Goal: Find contact information: Find contact information

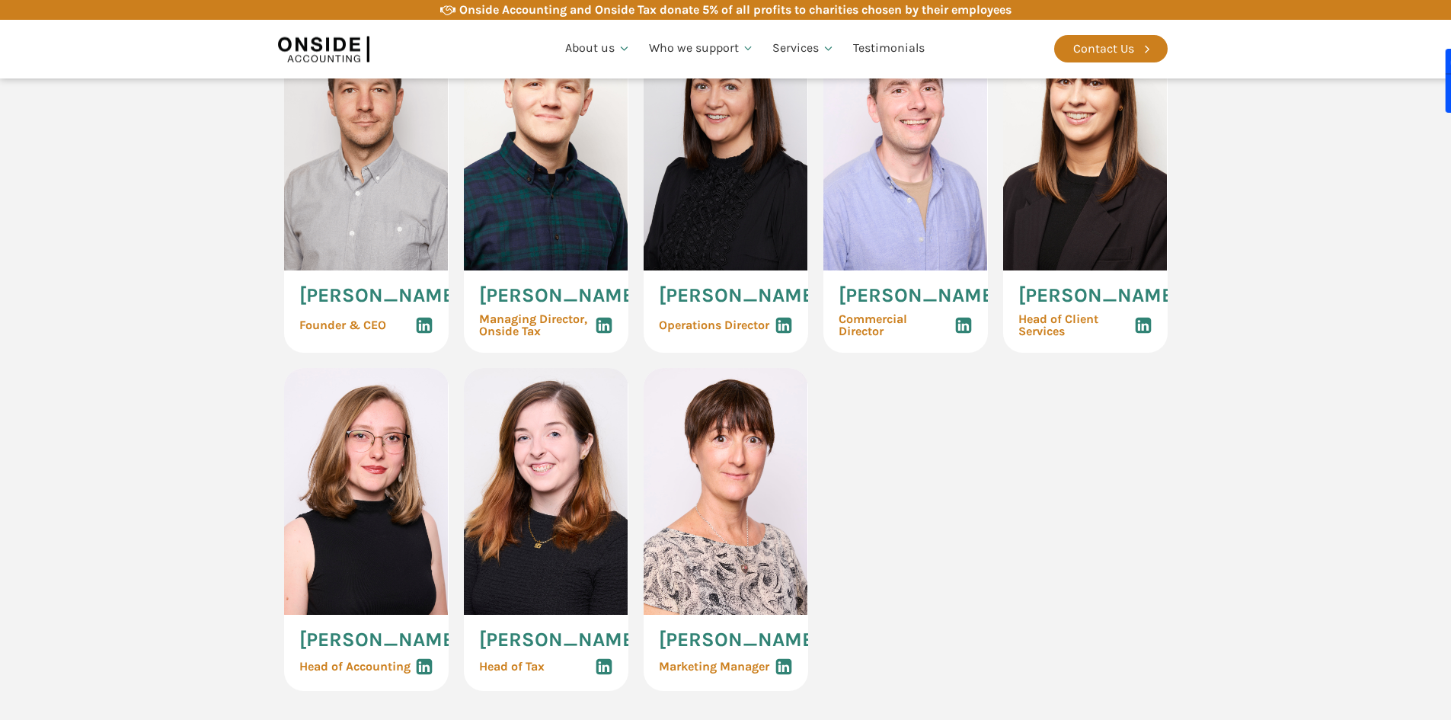
scroll to position [838, 0]
click at [379, 282] on div "Martin Brennan Founder & CEO" at bounding box center [366, 312] width 165 height 82
click at [1441, 62] on div at bounding box center [1438, 81] width 24 height 64
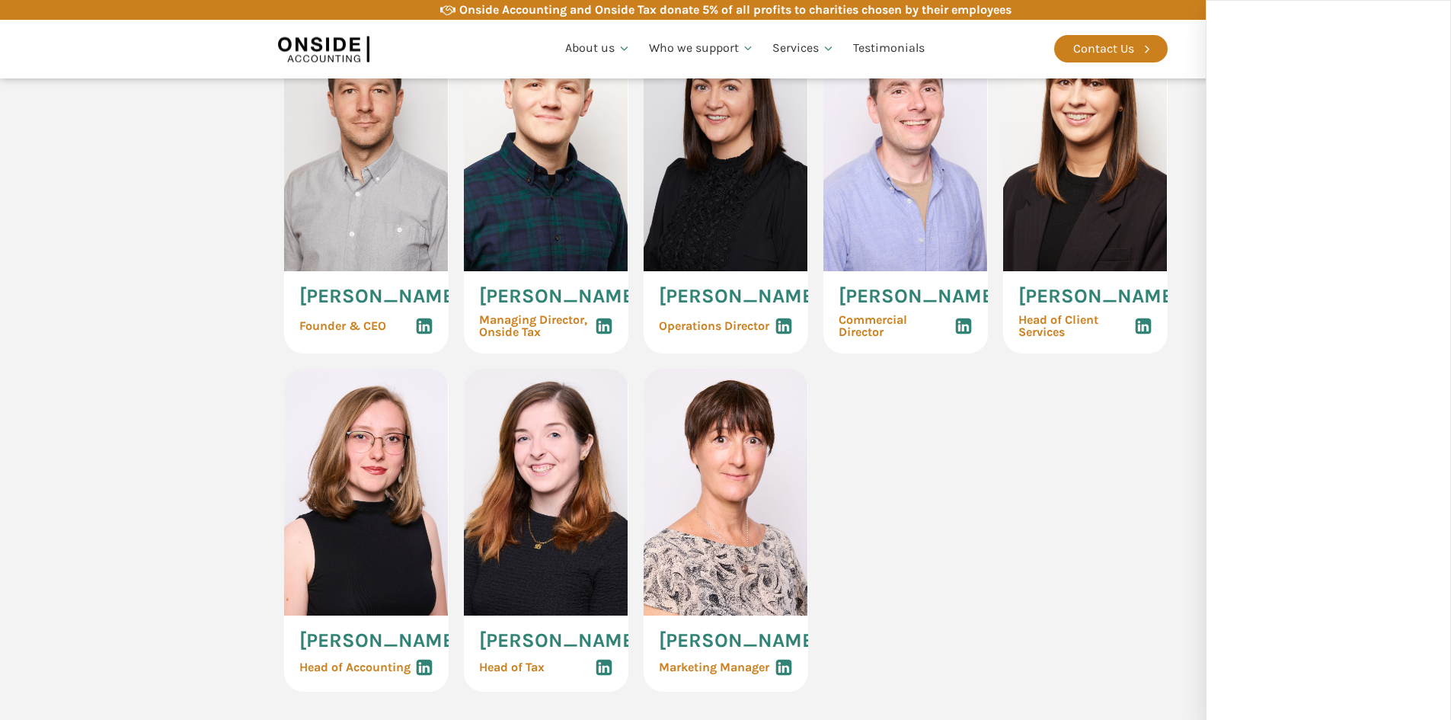
click at [337, 303] on span "[PERSON_NAME]" at bounding box center [379, 296] width 161 height 20
click at [424, 334] on use at bounding box center [424, 326] width 16 height 16
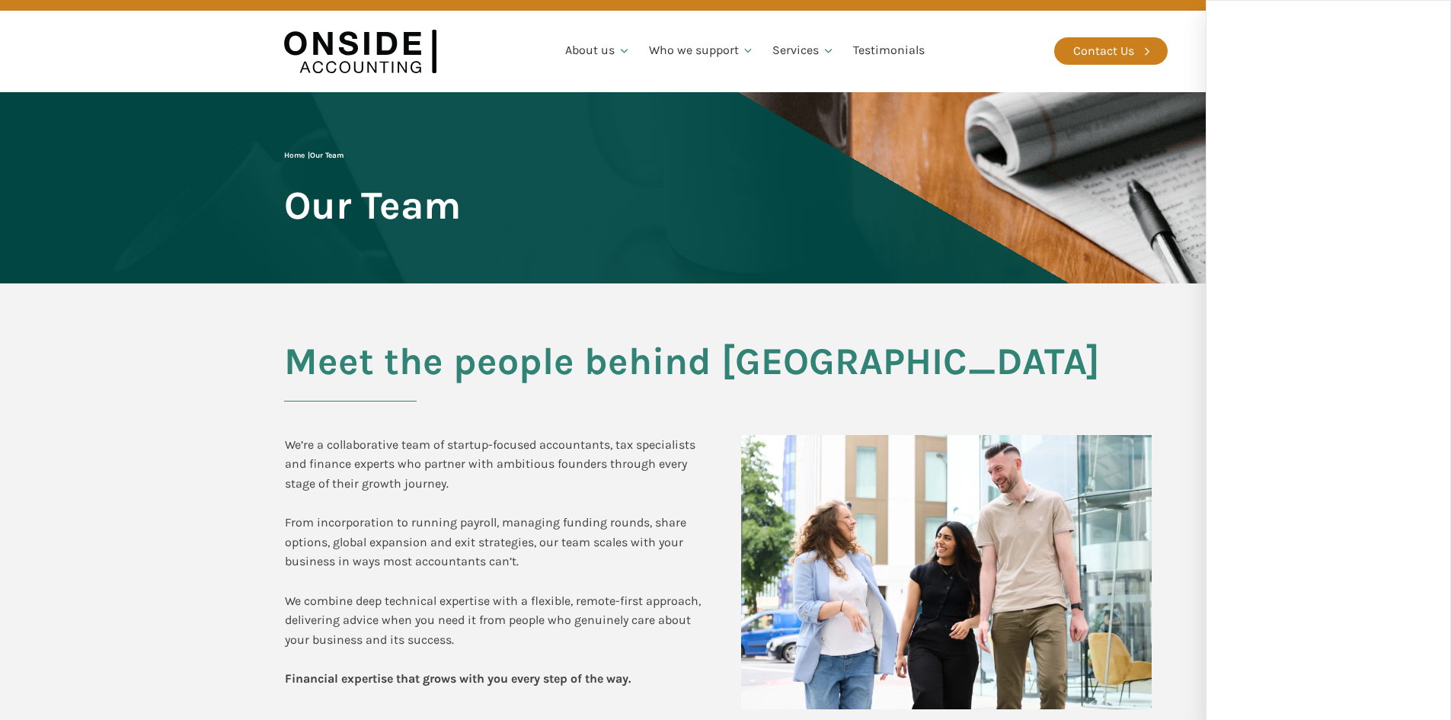
scroll to position [0, 0]
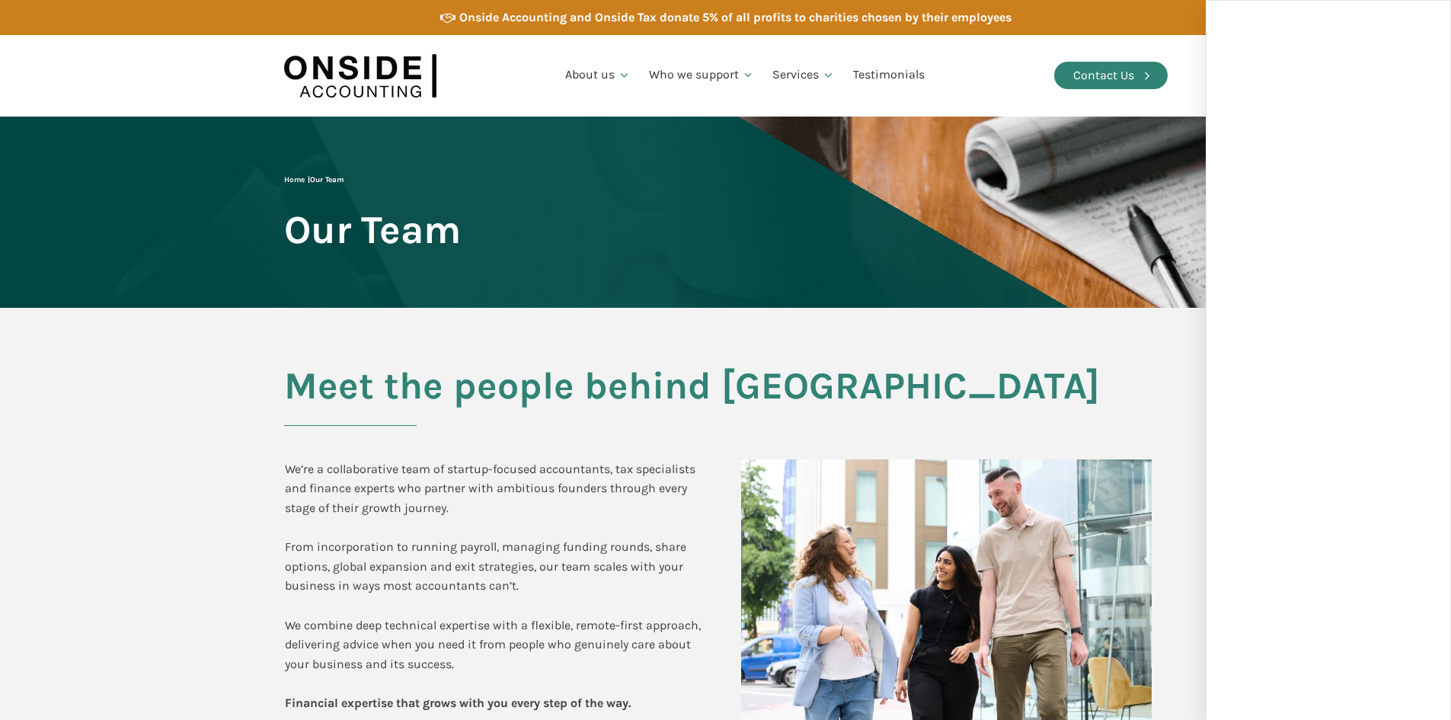
click at [1143, 65] on link "Contact Us" at bounding box center [1110, 75] width 113 height 27
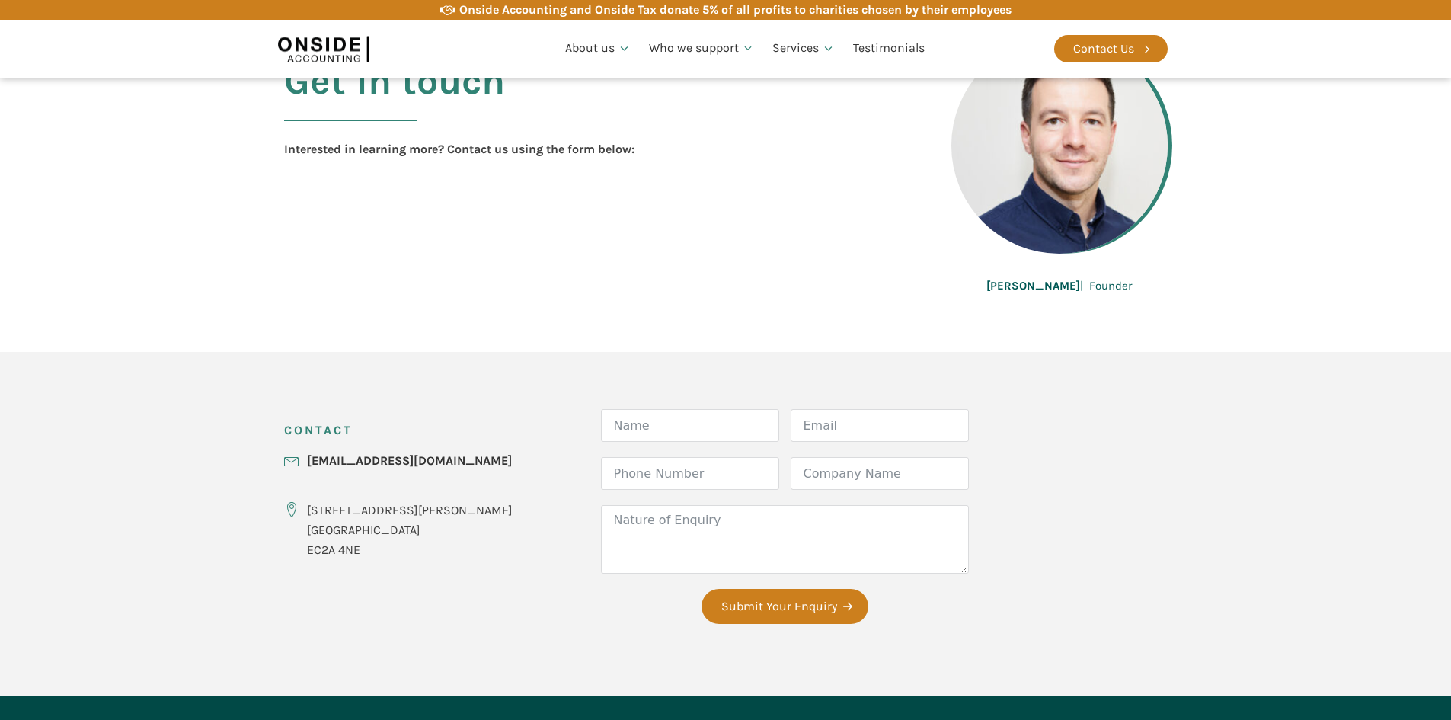
scroll to position [605, 0]
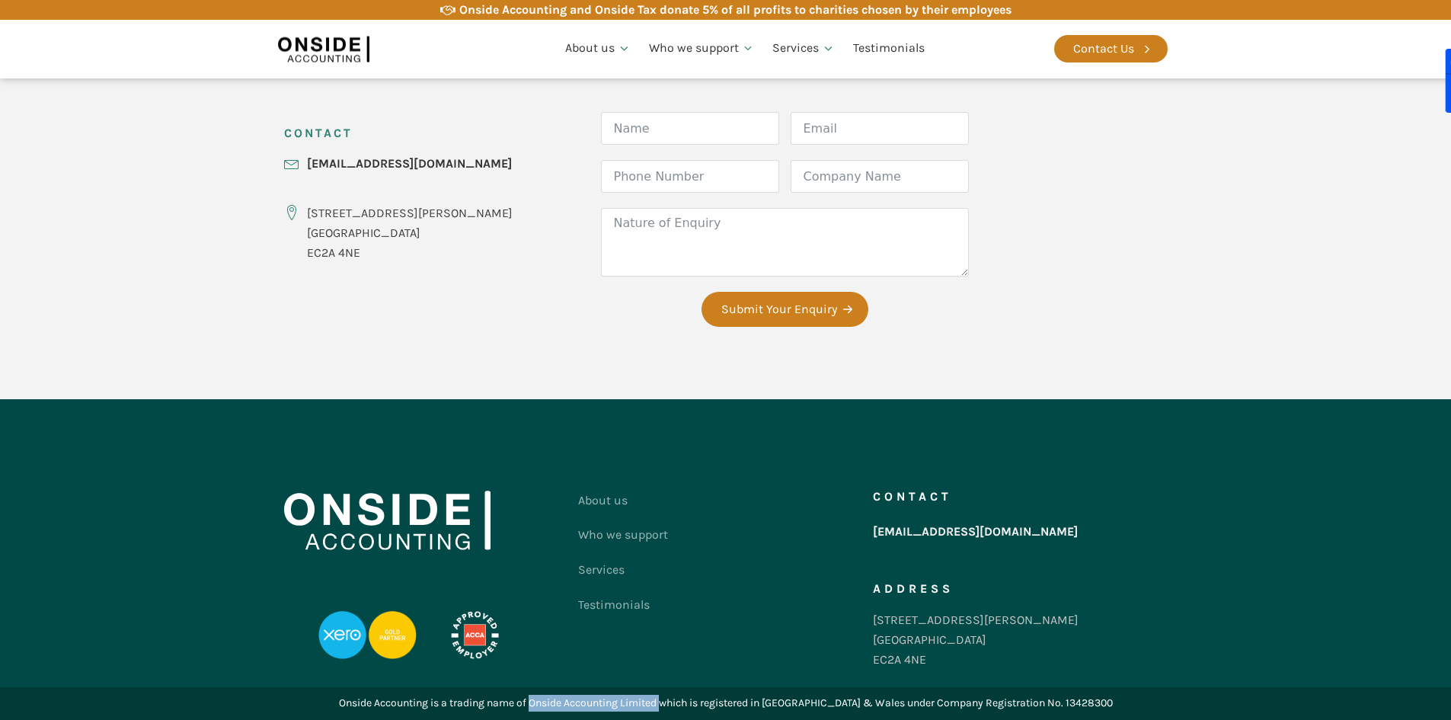
drag, startPoint x: 554, startPoint y: 701, endPoint x: 689, endPoint y: 704, distance: 134.8
click at [689, 704] on div "Onside Accounting is a trading name of Onside Accounting Limited which is regis…" at bounding box center [726, 703] width 774 height 17
